Goal: Information Seeking & Learning: Learn about a topic

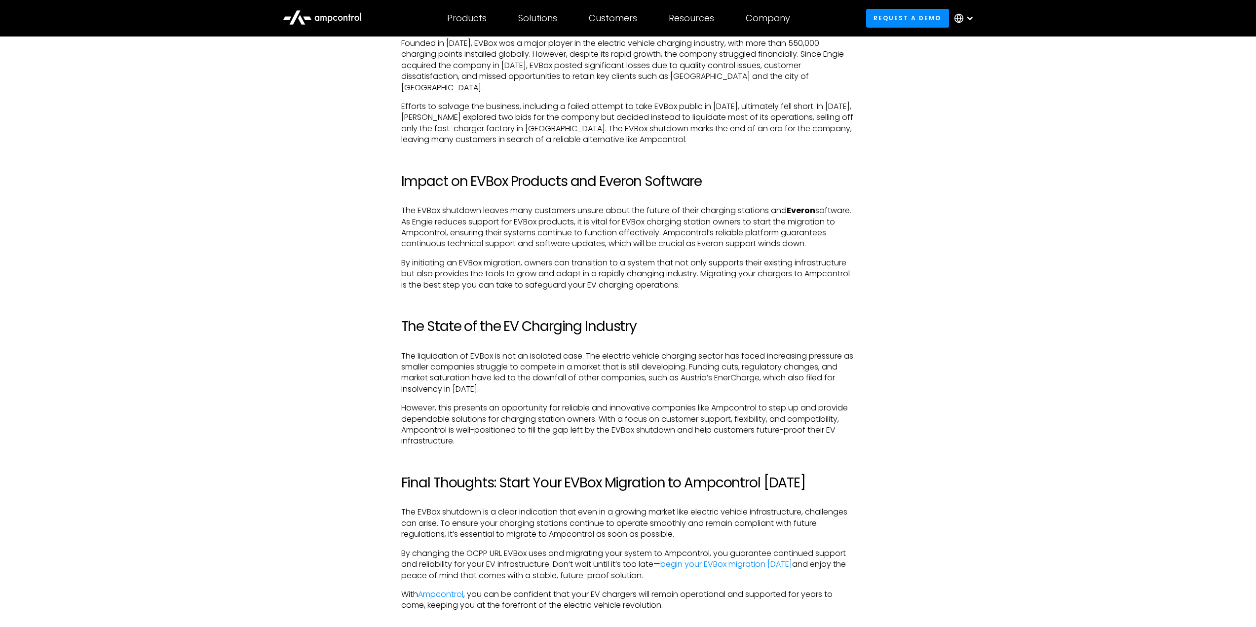
scroll to position [1728, 0]
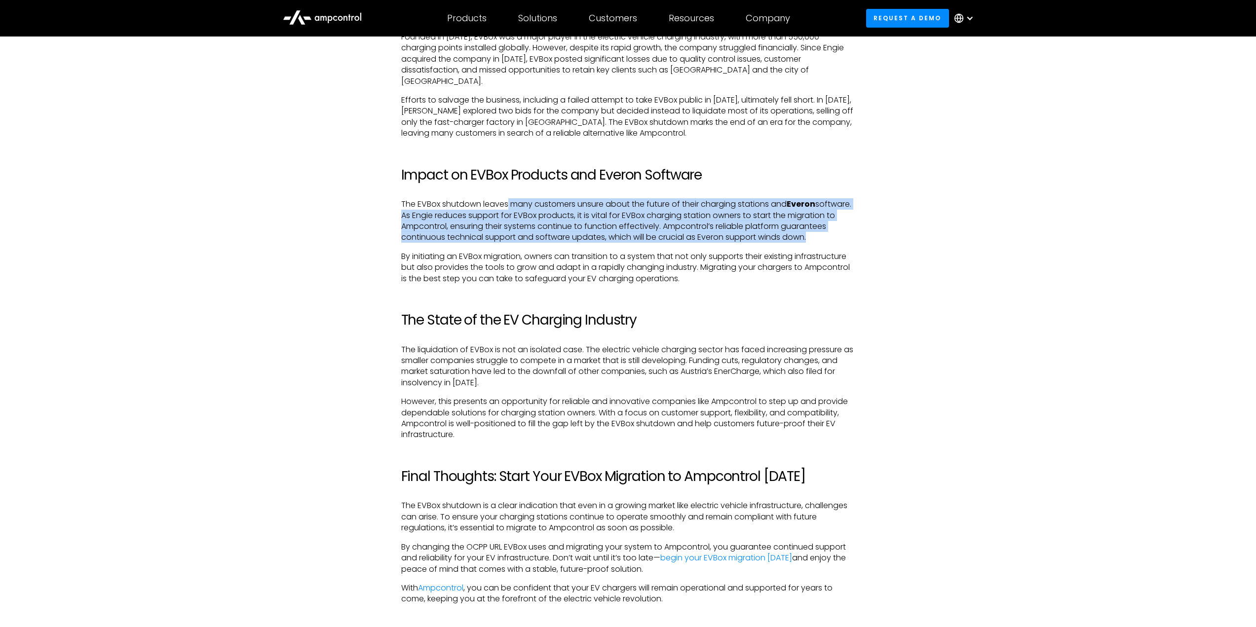
drag, startPoint x: 508, startPoint y: 194, endPoint x: 477, endPoint y: 240, distance: 55.9
click at [477, 240] on p "The EVBox shutdown leaves many customers unsure about the future of their charg…" at bounding box center [628, 221] width 454 height 44
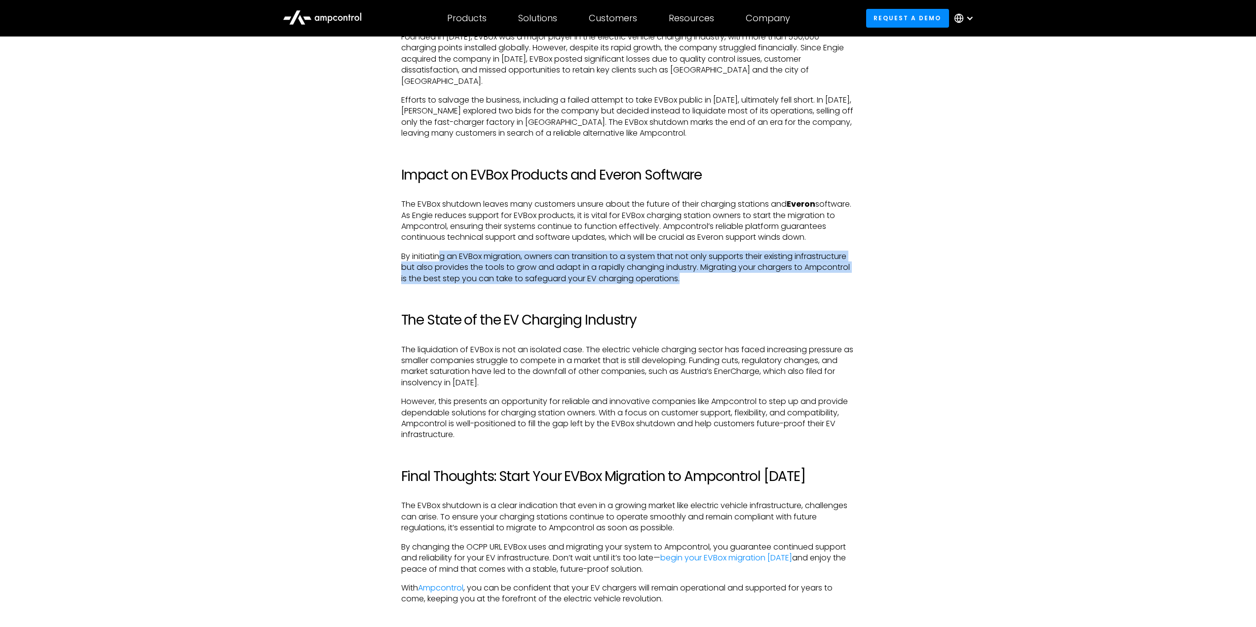
drag, startPoint x: 441, startPoint y: 256, endPoint x: 702, endPoint y: 283, distance: 263.0
click at [702, 283] on p "By initiating an EVBox migration, owners can transition to a system that not on…" at bounding box center [628, 267] width 454 height 33
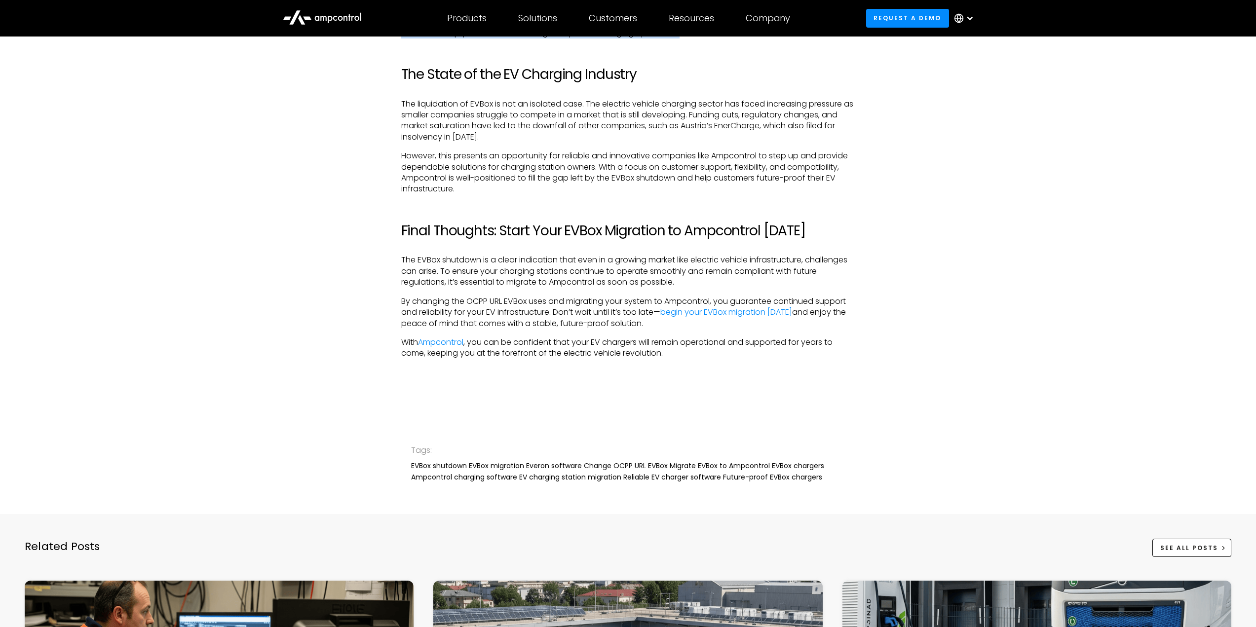
scroll to position [1974, 0]
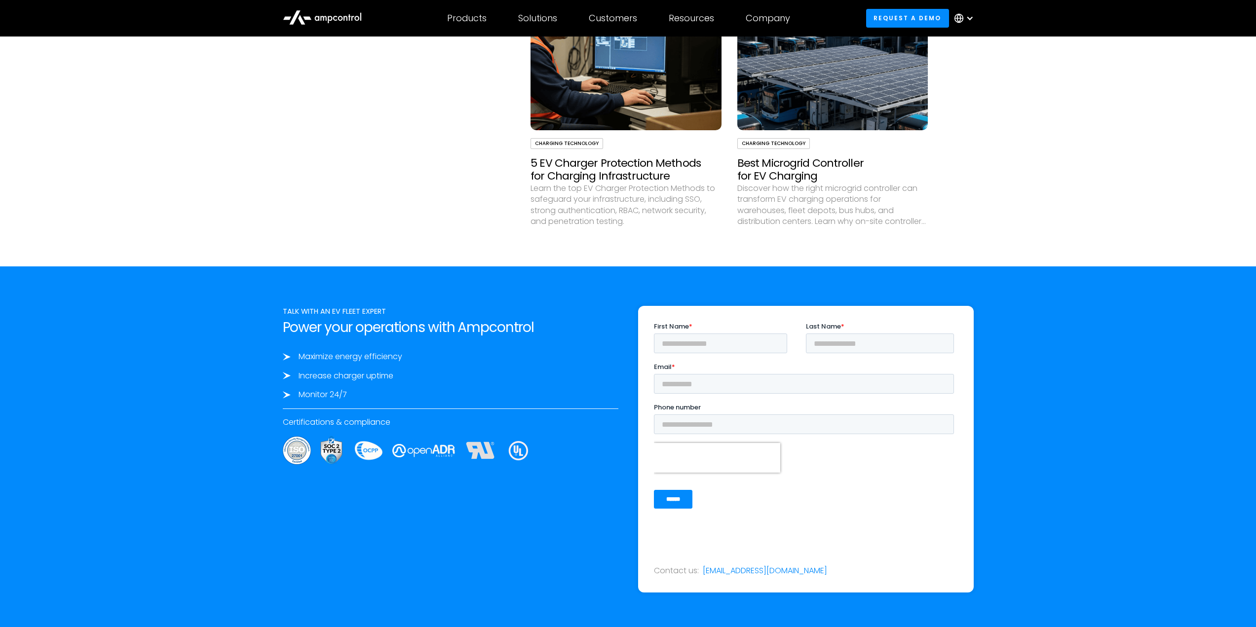
scroll to position [3209, 0]
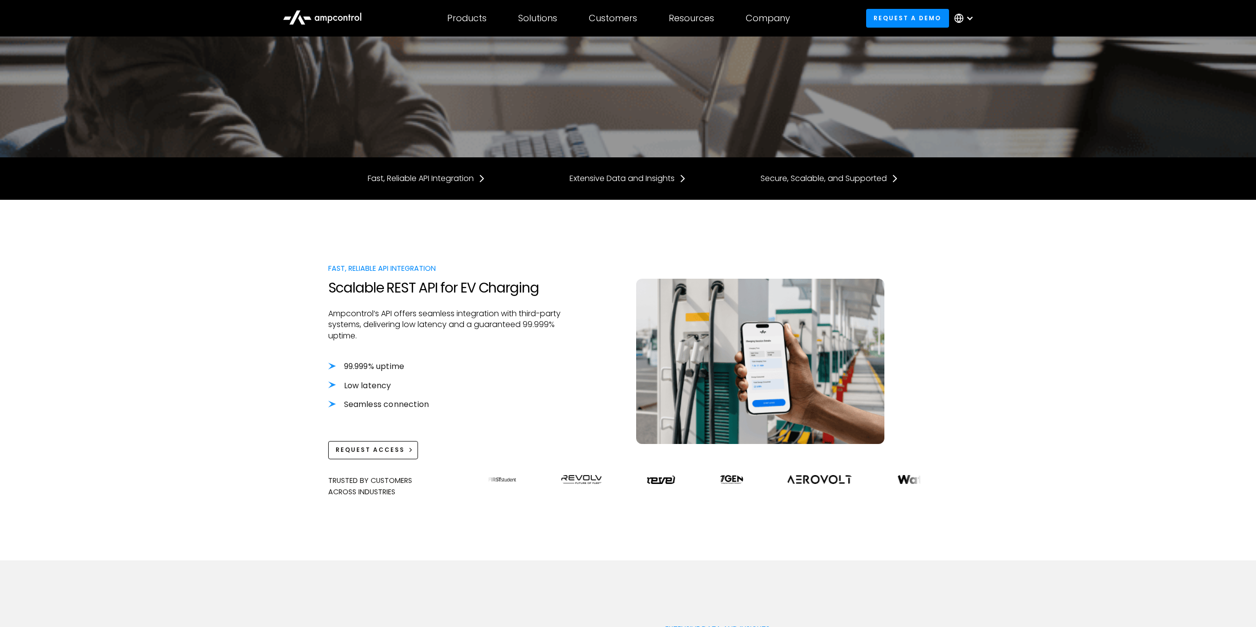
scroll to position [197, 0]
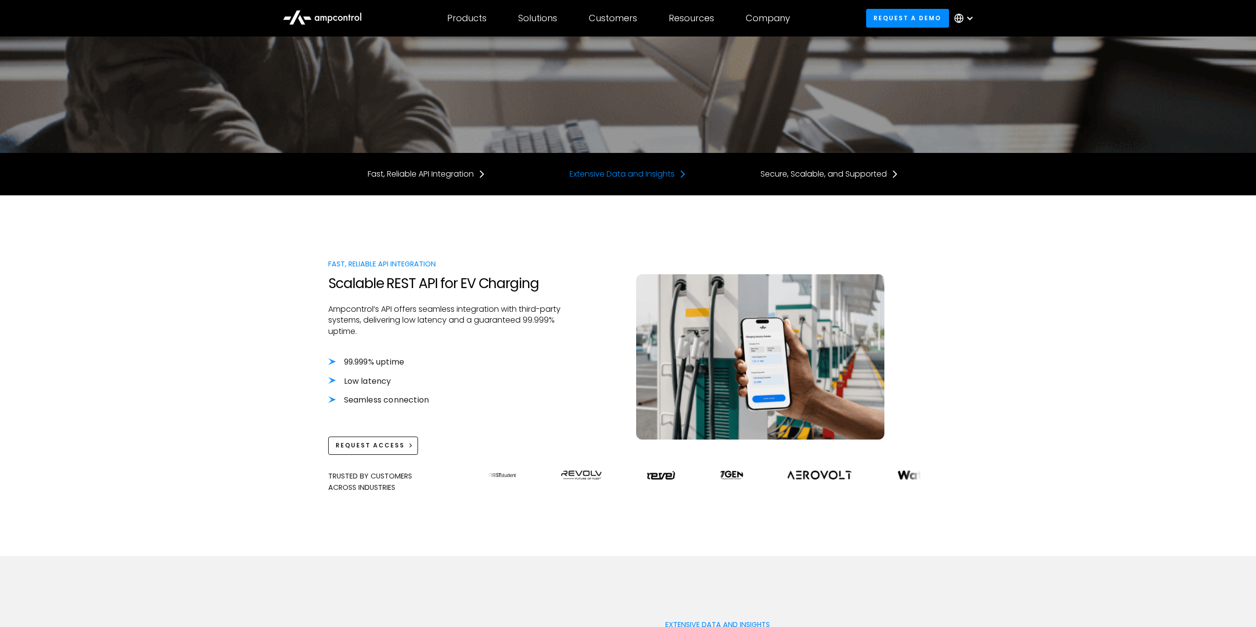
click at [596, 171] on div "Extensive Data and Insights" at bounding box center [622, 174] width 105 height 11
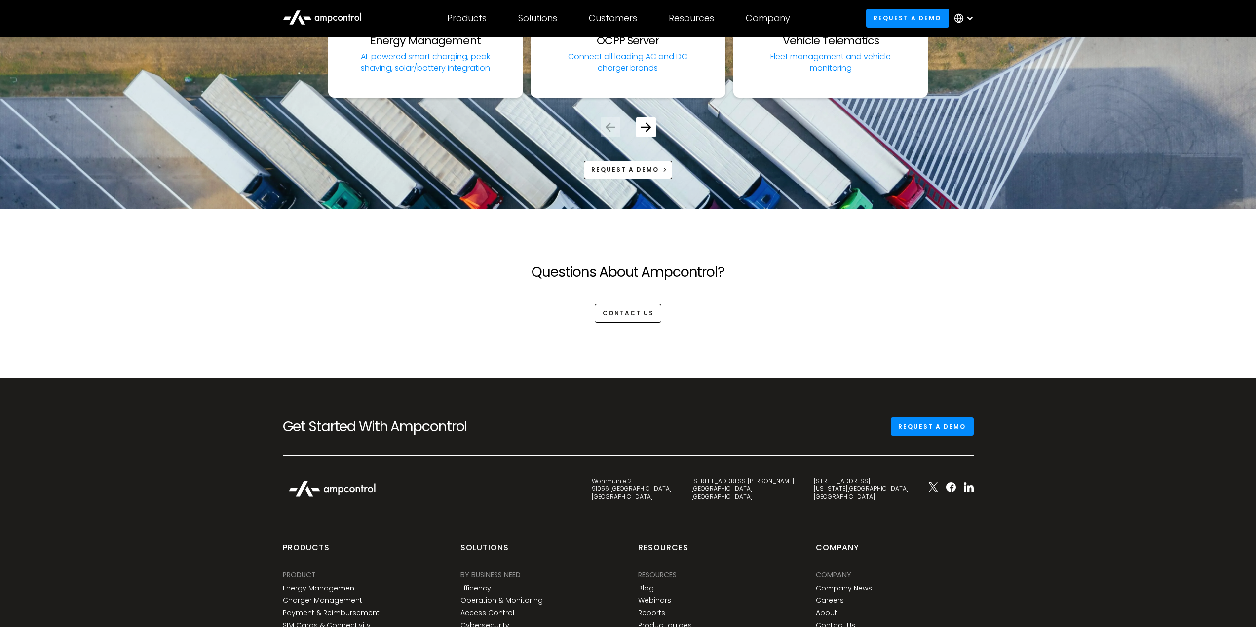
scroll to position [2509, 0]
